Goal: Navigation & Orientation: Find specific page/section

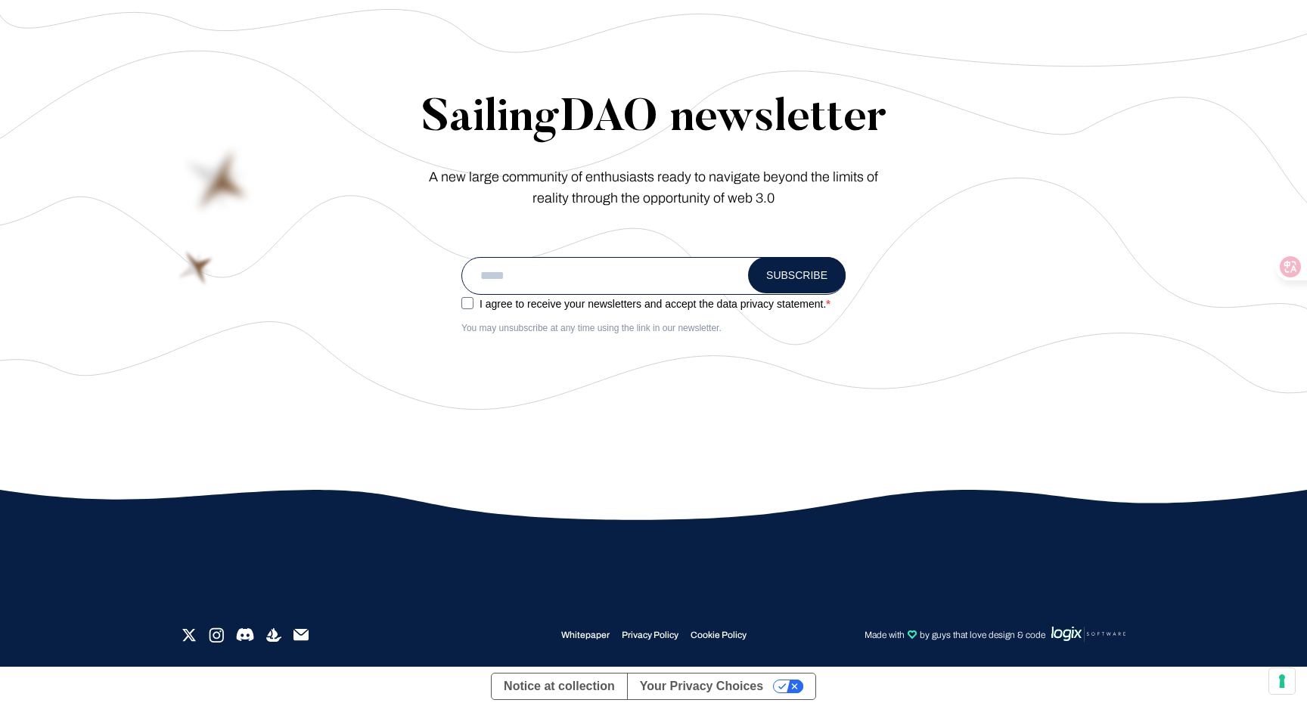
scroll to position [8597, 0]
click at [982, 642] on small "Made with by guys that love design & code" at bounding box center [968, 635] width 315 height 16
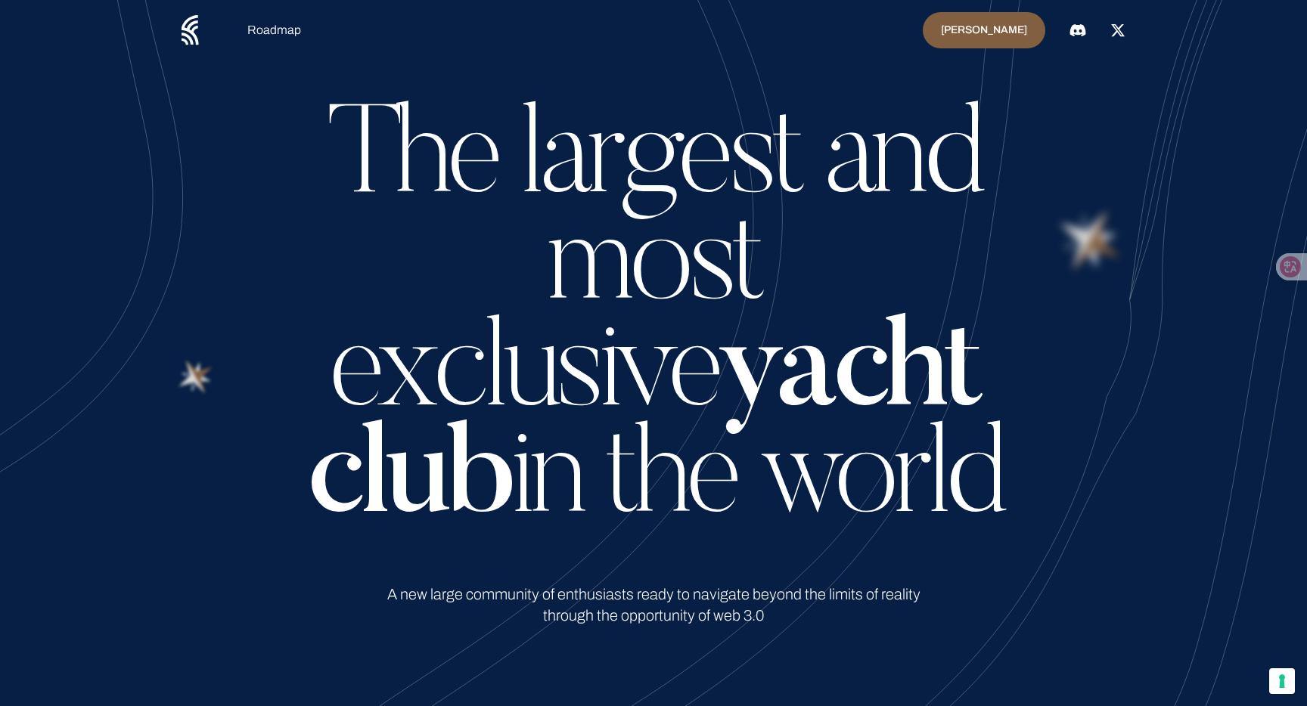
scroll to position [0, 0]
click at [1297, 269] on icon at bounding box center [1290, 266] width 15 height 15
click at [369, 109] on h1 "The largest and most exclusive yacht club in the world" at bounding box center [653, 322] width 787 height 427
click at [270, 26] on link "Roadmap" at bounding box center [274, 30] width 54 height 18
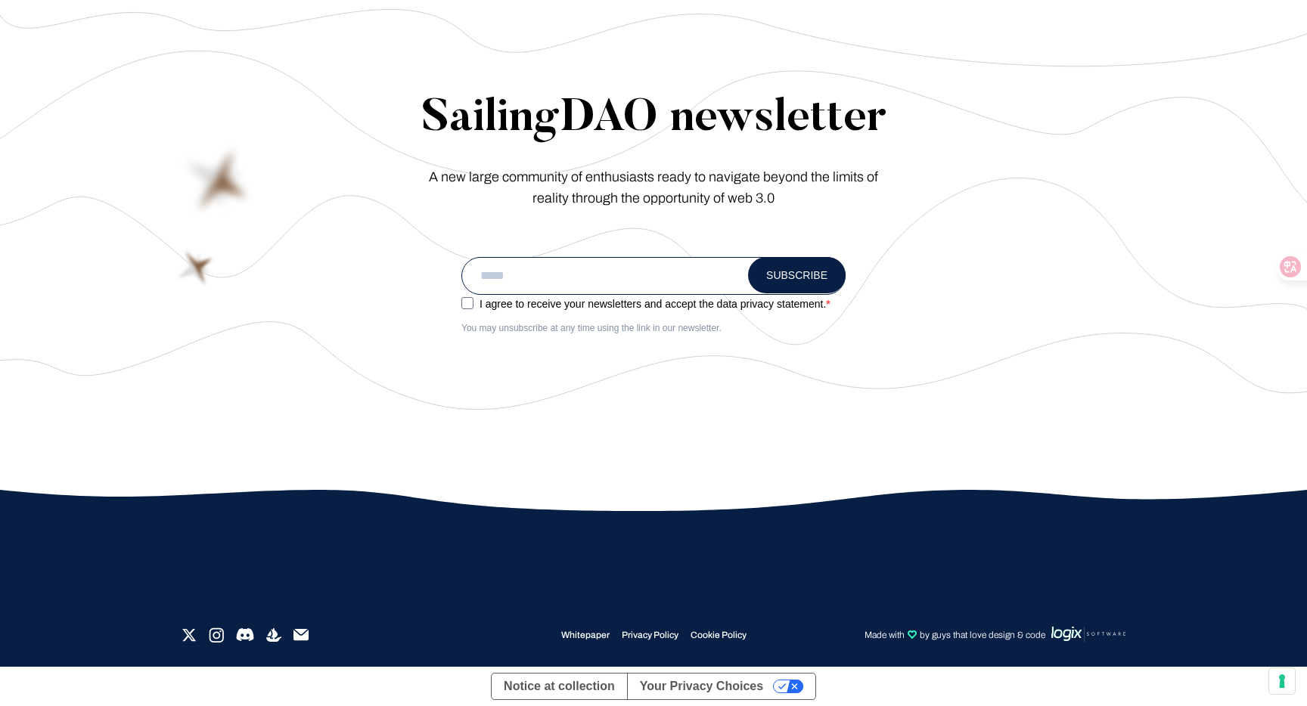
scroll to position [8597, 0]
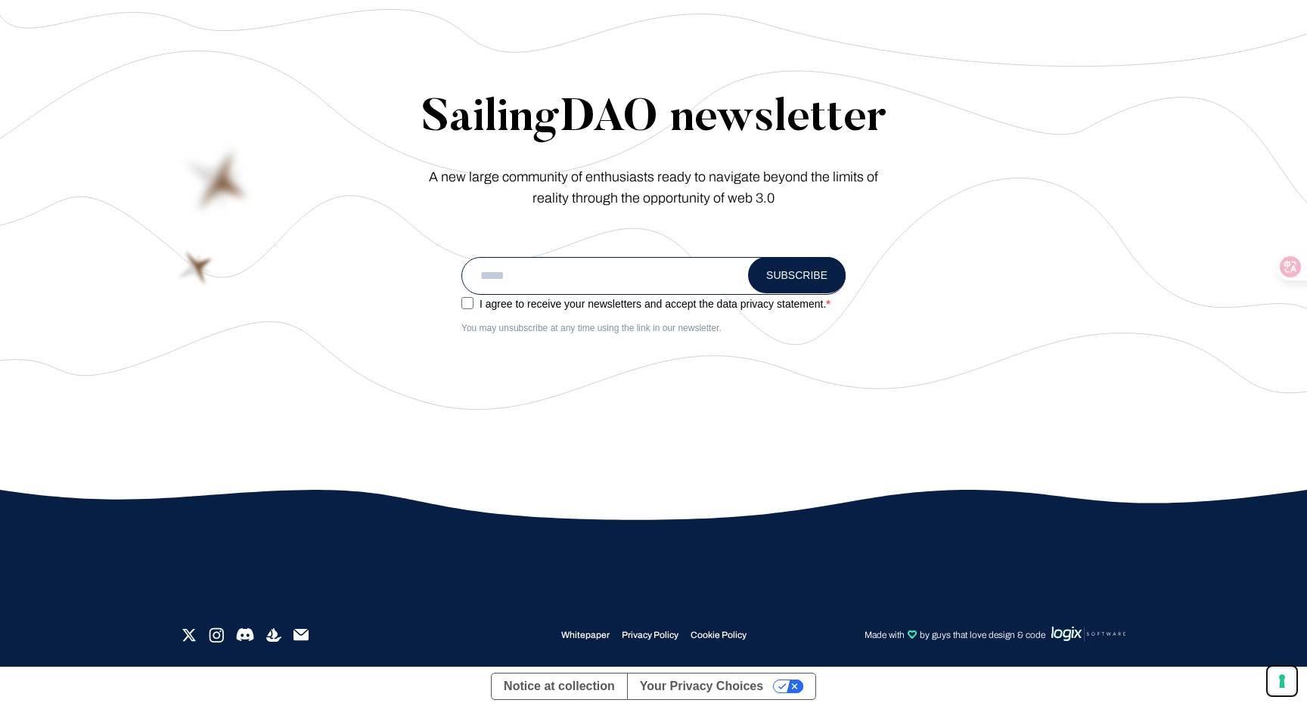
click at [1269, 685] on button "Your consent preferences for tracking technologies" at bounding box center [1282, 682] width 26 height 26
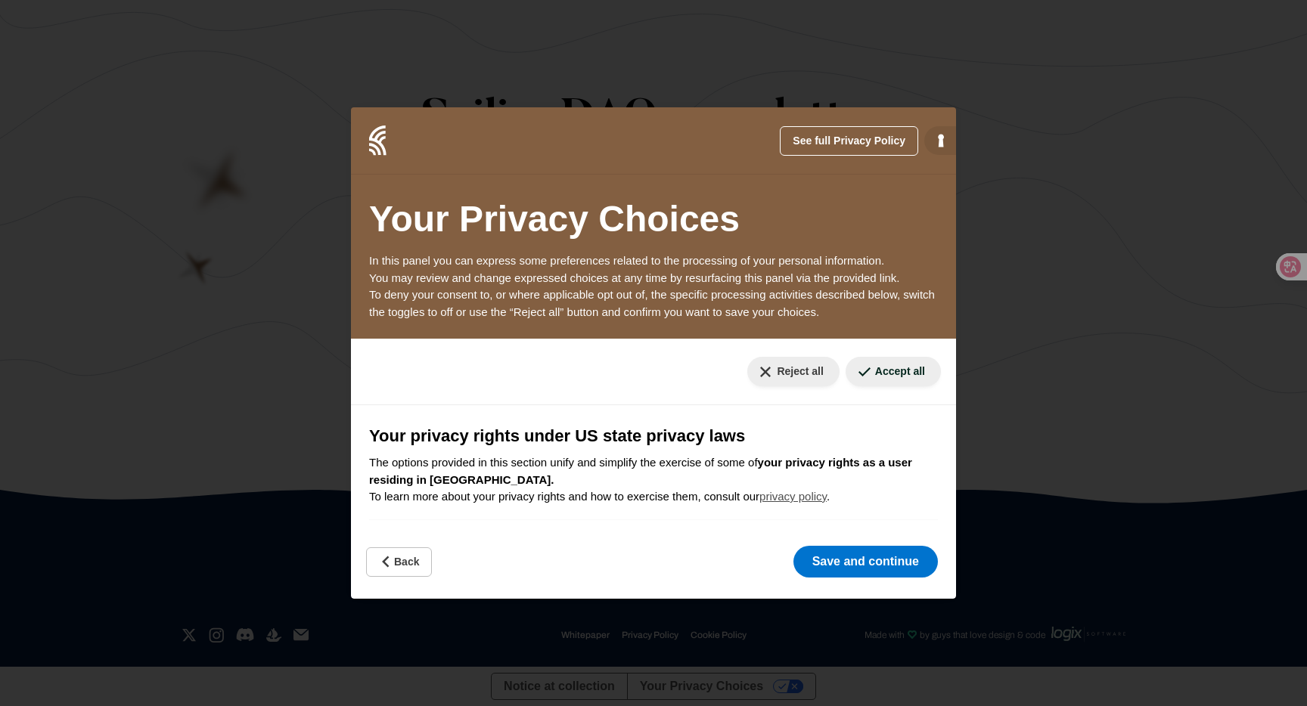
click at [375, 589] on div "See full Privacy Policy Privacy Policy Your Privacy Choices In this panel you c…" at bounding box center [653, 353] width 605 height 492
click at [390, 572] on button "Back" at bounding box center [399, 563] width 66 height 30
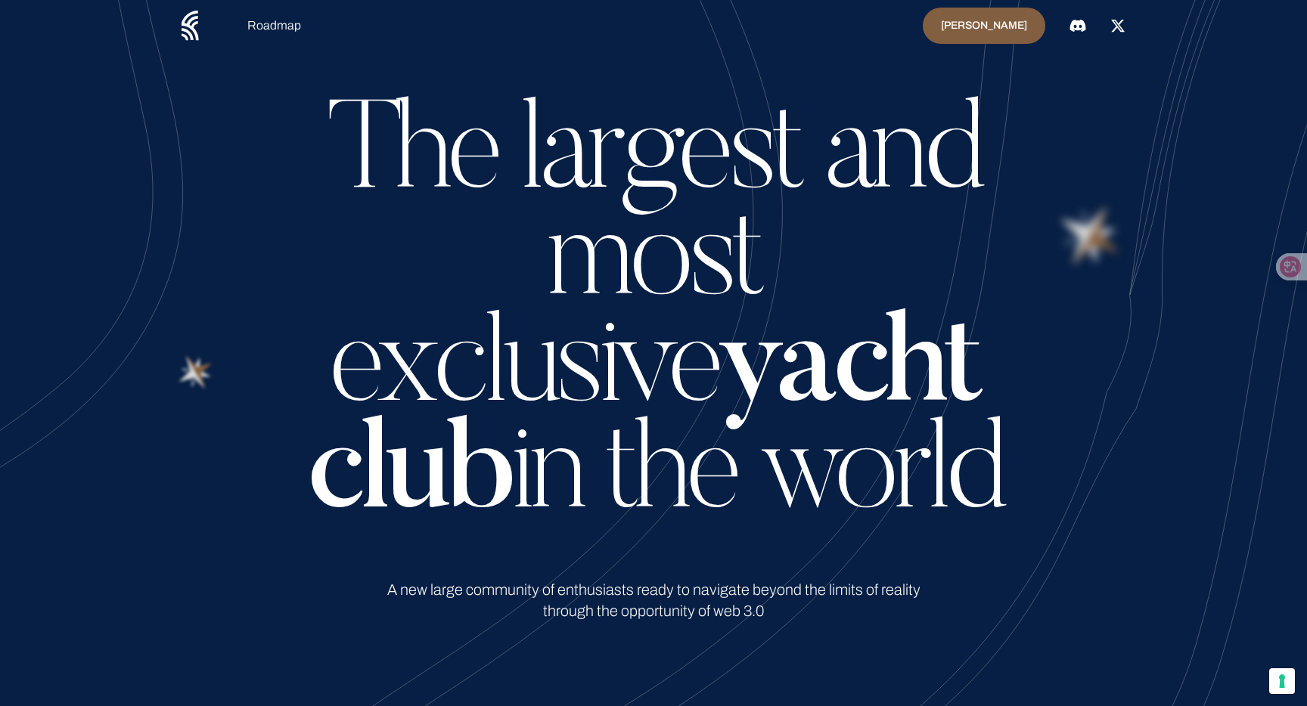
scroll to position [0, 0]
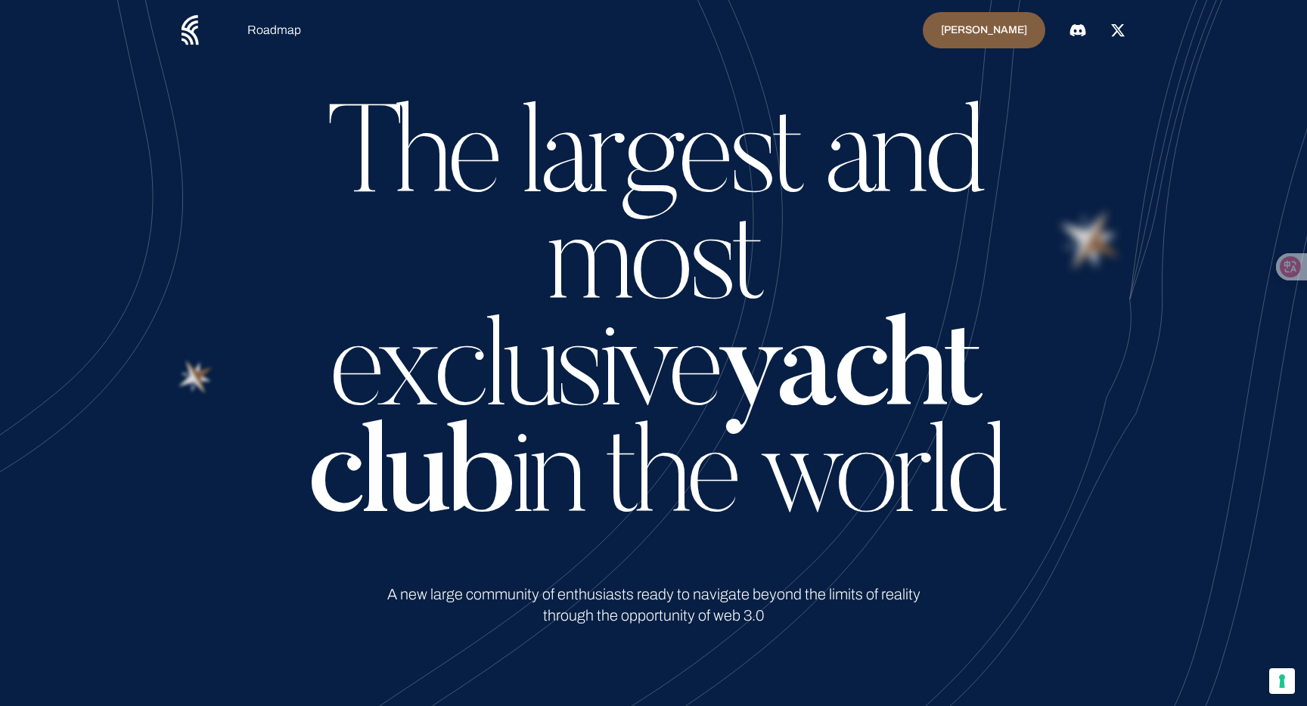
click at [1002, 36] on link "[PERSON_NAME]" at bounding box center [984, 30] width 123 height 36
click at [833, 166] on h1 "The largest and most exclusive yacht club in the world" at bounding box center [653, 322] width 787 height 427
click at [1290, 278] on div at bounding box center [1296, 266] width 41 height 27
click at [1277, 690] on button "Your consent preferences for tracking technologies" at bounding box center [1282, 682] width 26 height 26
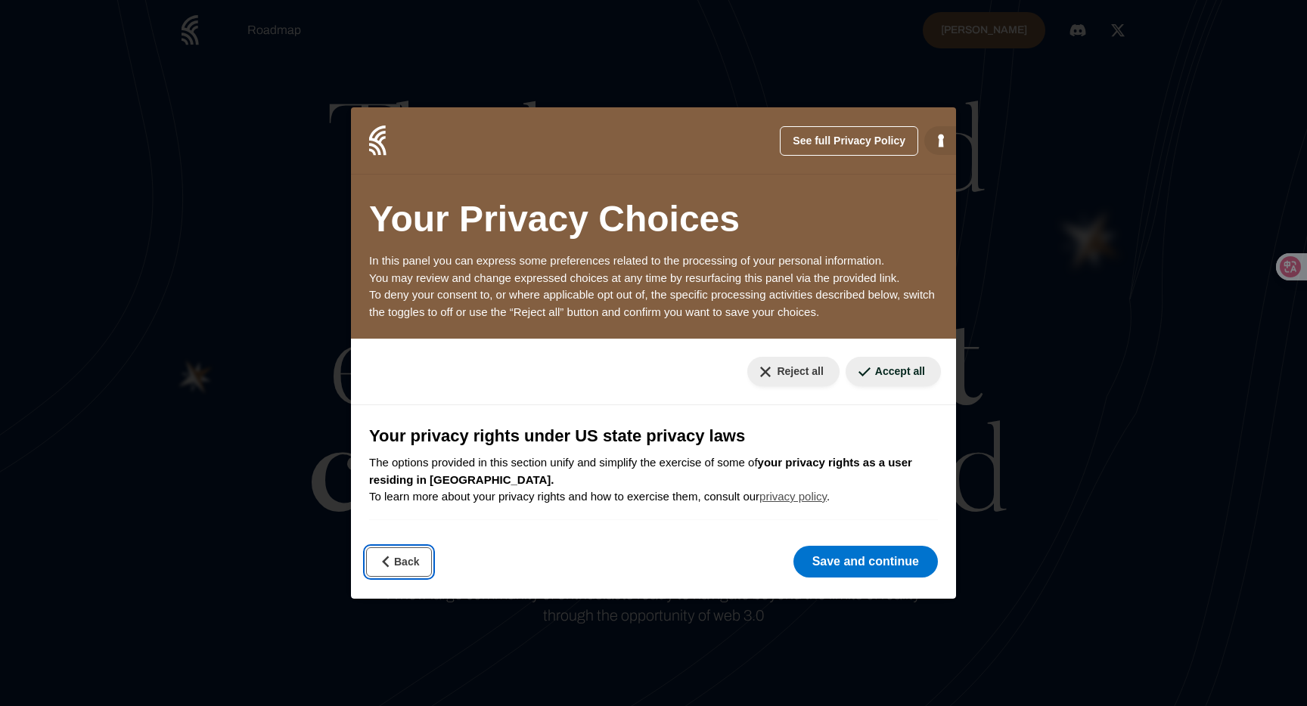
click at [409, 561] on button "Back" at bounding box center [399, 563] width 66 height 30
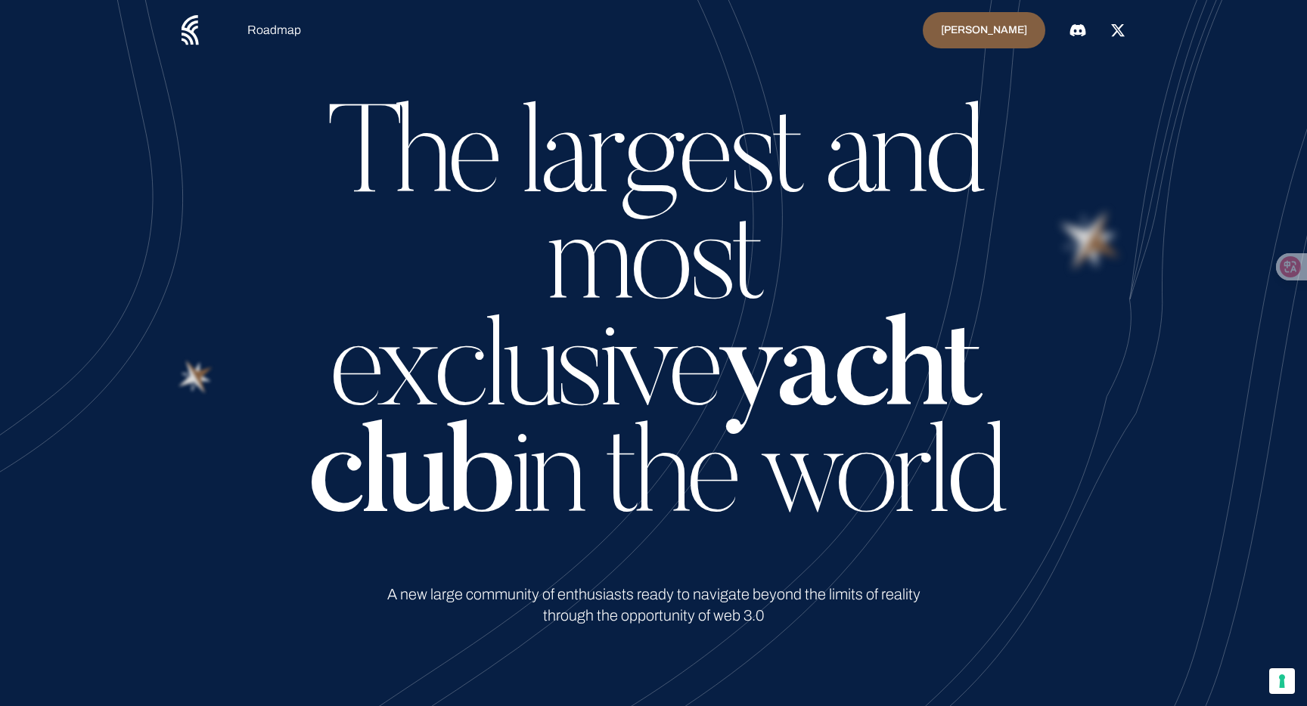
click at [915, 286] on h1 "The largest and most exclusive yacht club in the world" at bounding box center [653, 322] width 787 height 427
click at [1279, 270] on div at bounding box center [1296, 266] width 41 height 27
